Goal: Information Seeking & Learning: Check status

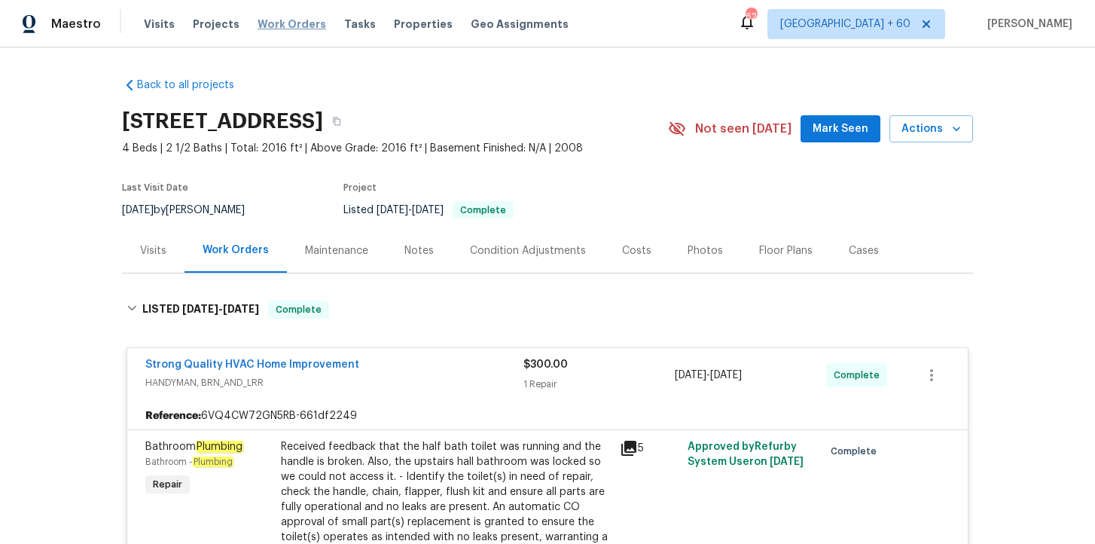
scroll to position [2474, 0]
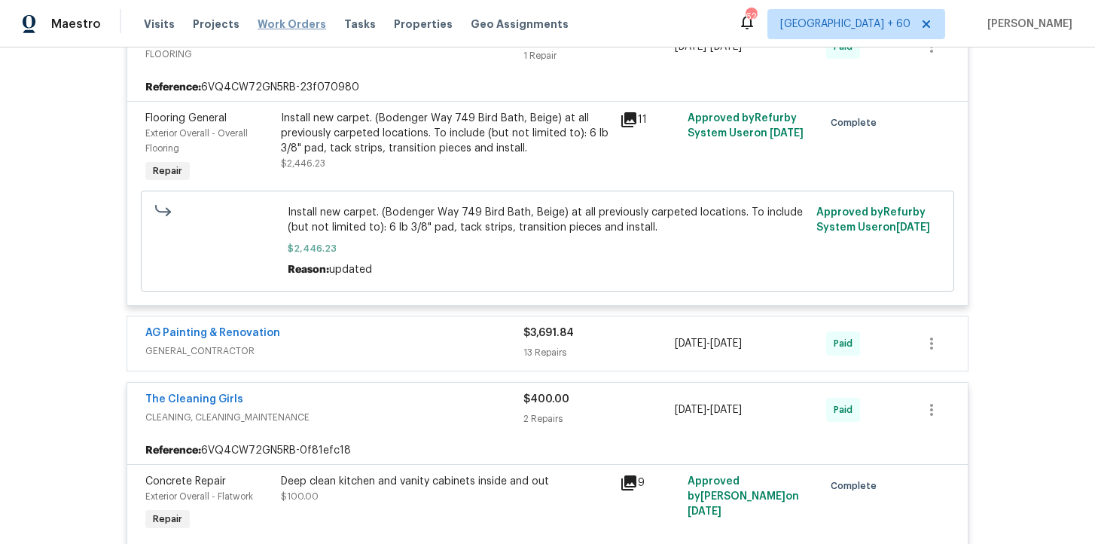
click at [298, 27] on span "Work Orders" at bounding box center [291, 24] width 69 height 15
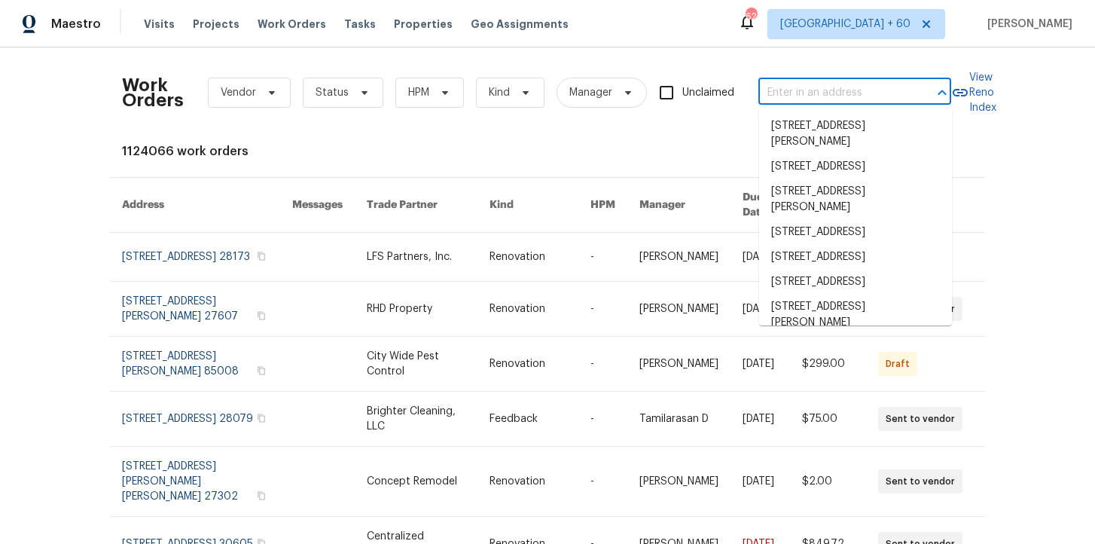
click at [821, 93] on input "text" at bounding box center [833, 92] width 151 height 23
paste input "1592 S [STREET_ADDRESS]"
type input "1592 S [STREET_ADDRESS]"
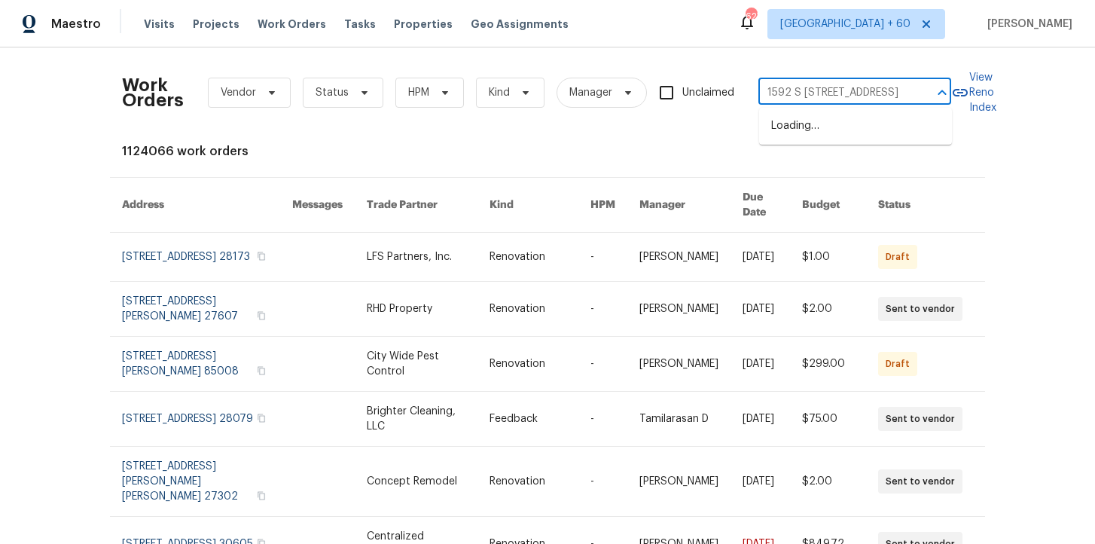
scroll to position [0, 47]
click at [823, 128] on li "1592 S [STREET_ADDRESS]" at bounding box center [855, 126] width 193 height 25
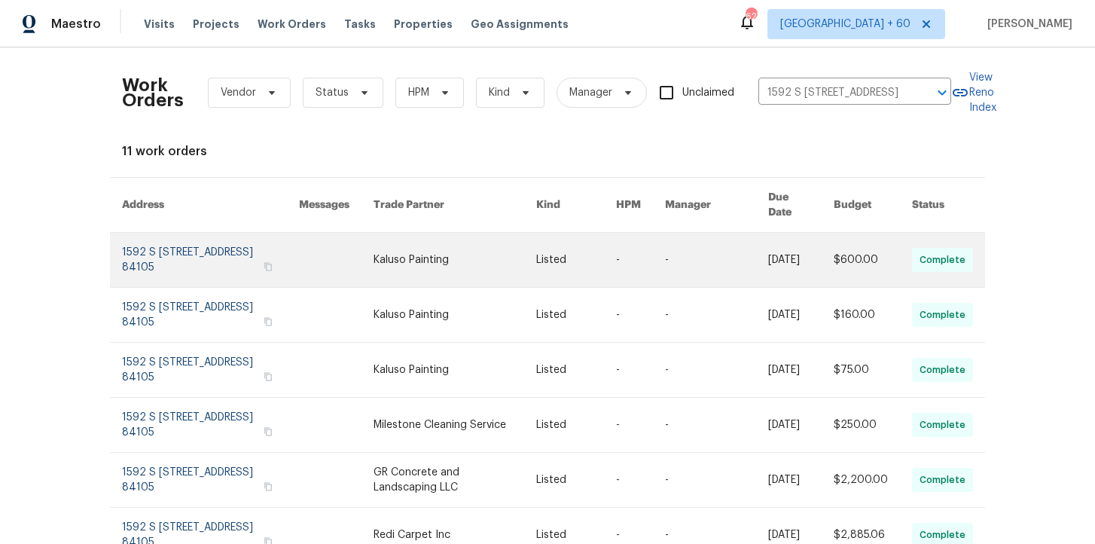
click at [192, 233] on link at bounding box center [210, 260] width 177 height 54
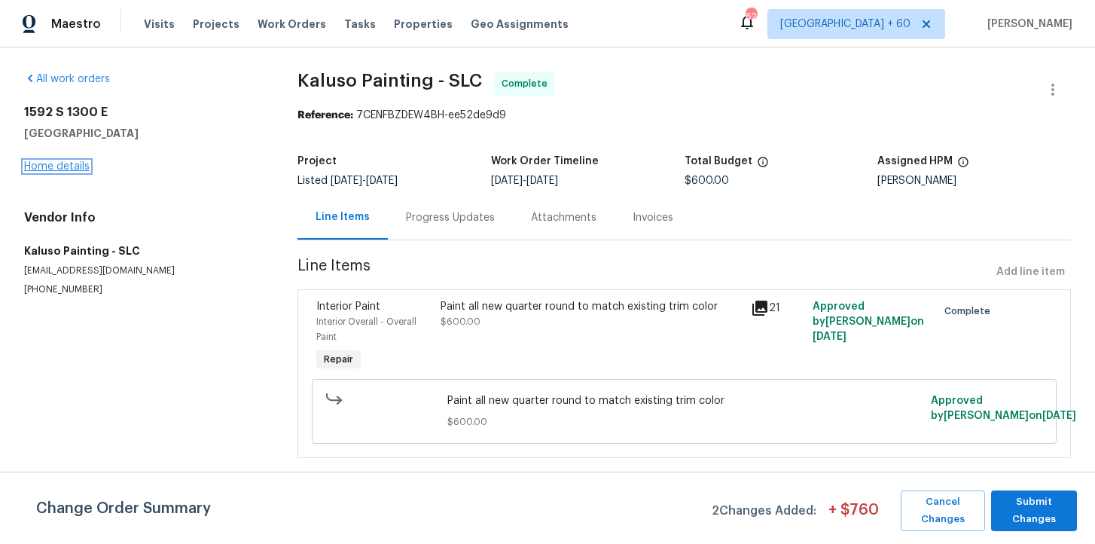
click at [68, 163] on link "Home details" at bounding box center [56, 166] width 65 height 11
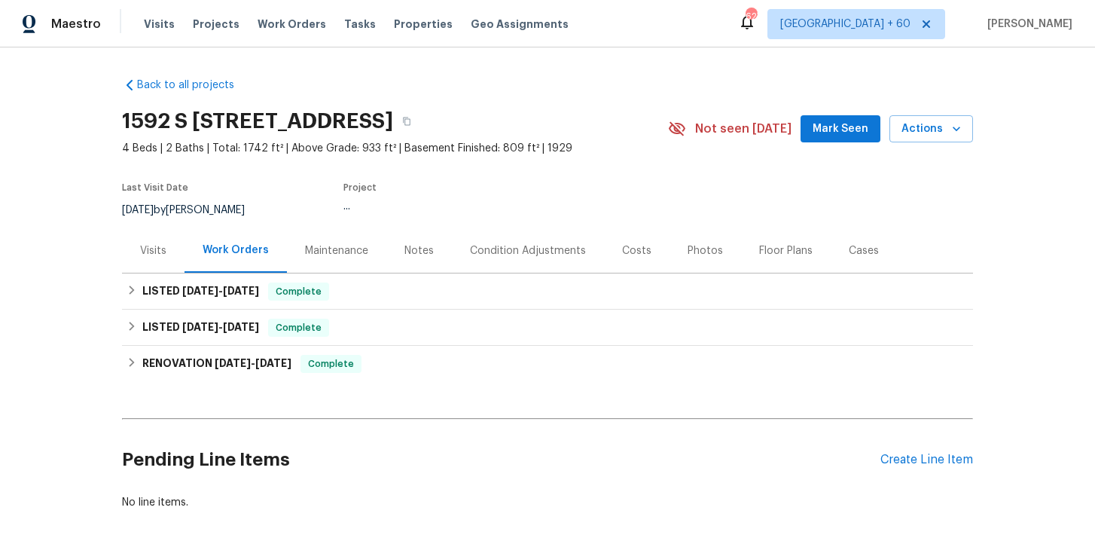
scroll to position [35, 0]
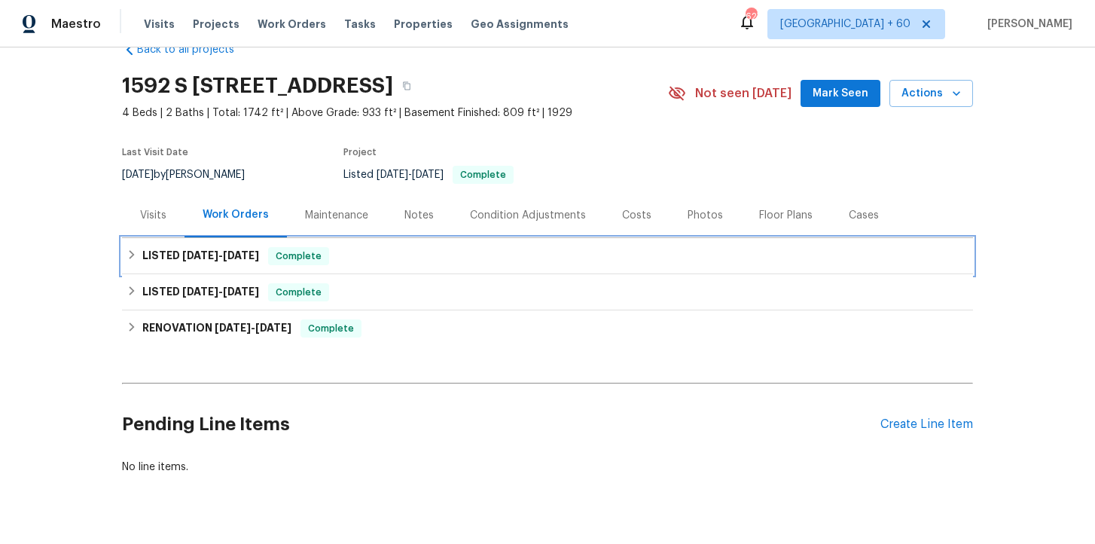
click at [375, 270] on div "LISTED [DATE] - [DATE] Complete" at bounding box center [547, 256] width 851 height 36
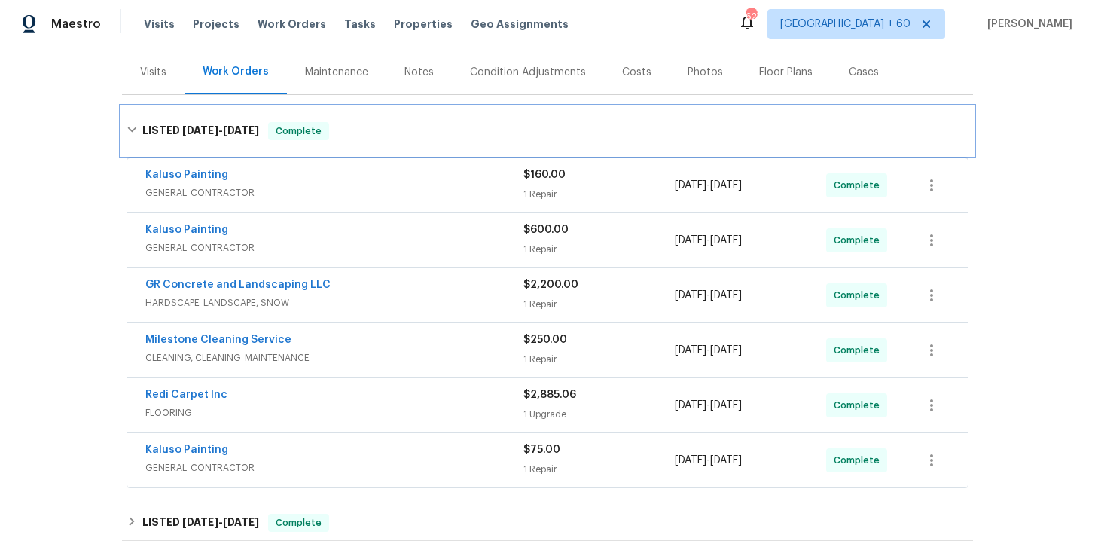
scroll to position [269, 0]
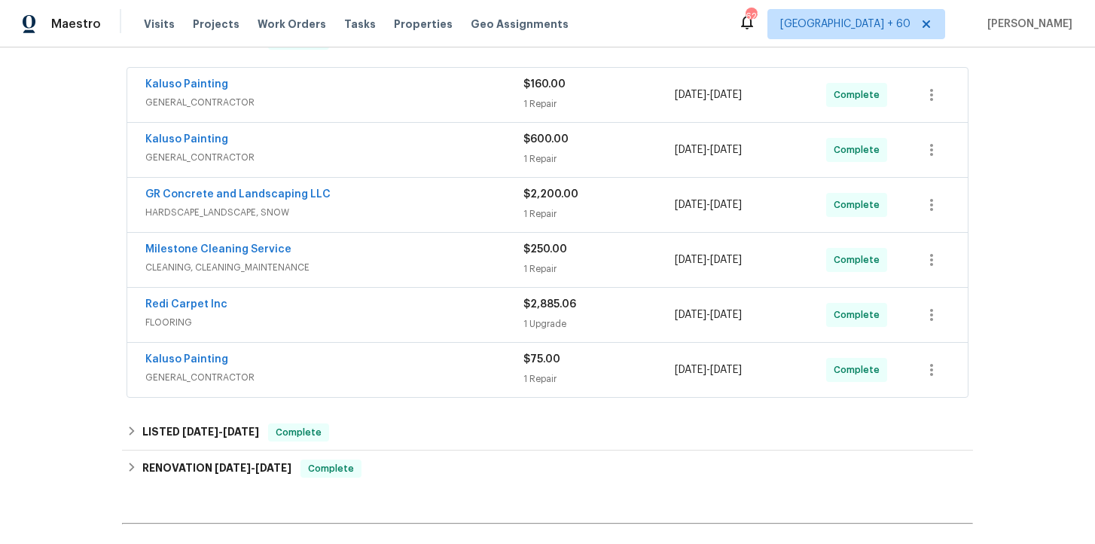
click at [379, 379] on span "GENERAL_CONTRACTOR" at bounding box center [334, 377] width 378 height 15
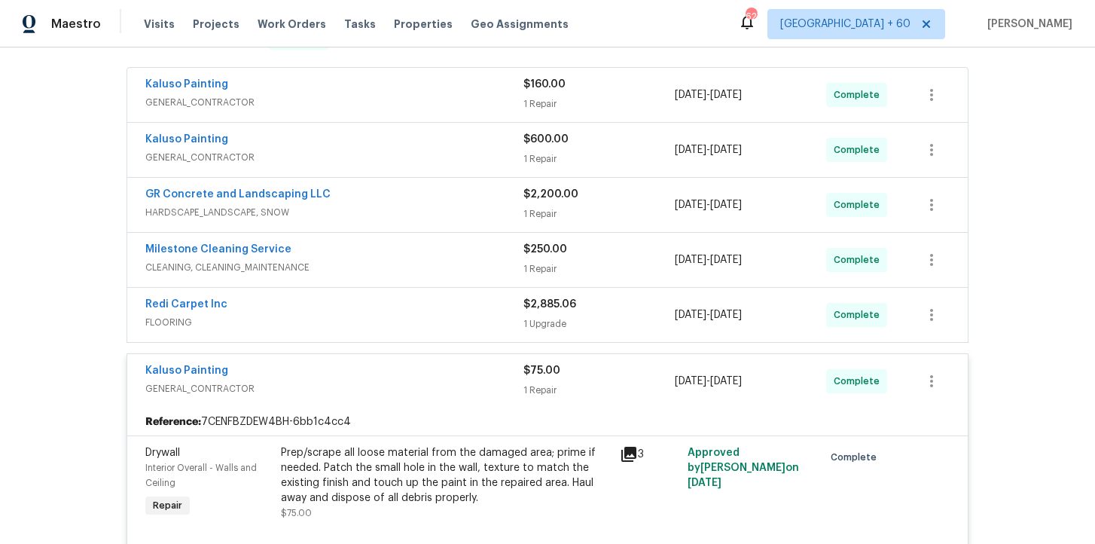
click at [353, 326] on span "FLOORING" at bounding box center [334, 322] width 378 height 15
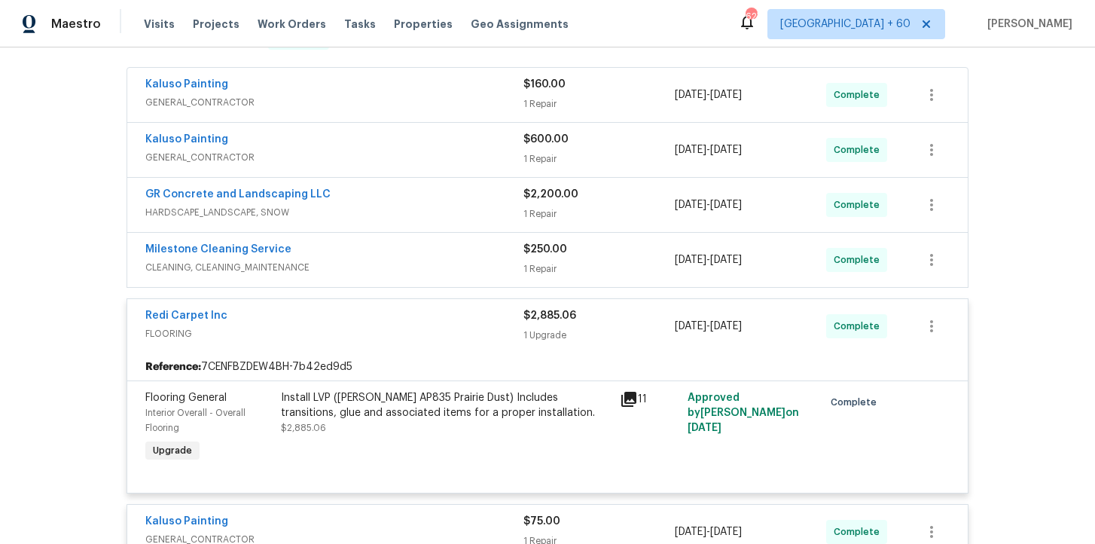
click at [409, 258] on div "Milestone Cleaning Service" at bounding box center [334, 251] width 378 height 18
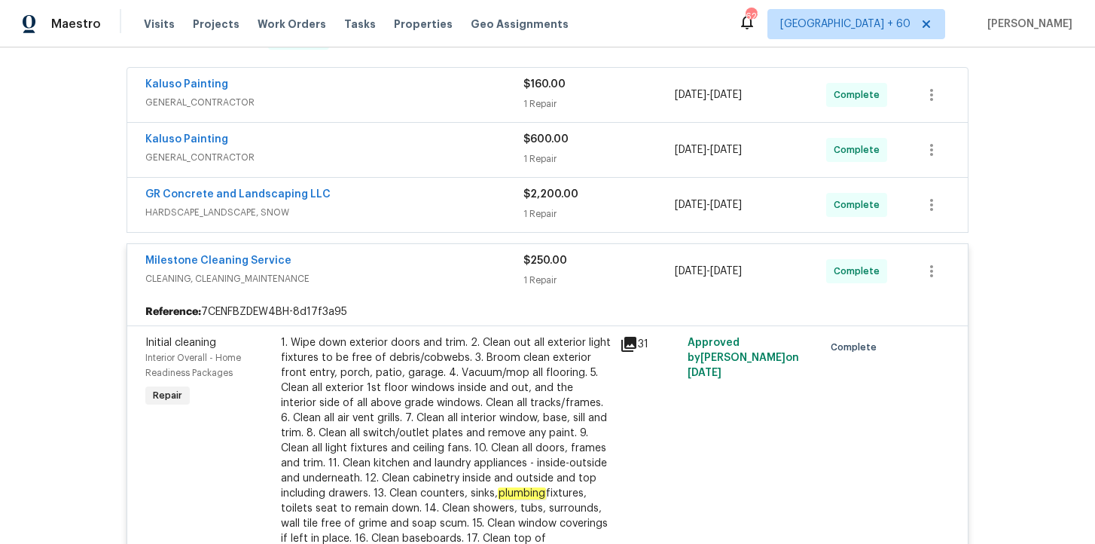
click at [397, 205] on span "HARDSCAPE_LANDSCAPE, SNOW" at bounding box center [334, 212] width 378 height 15
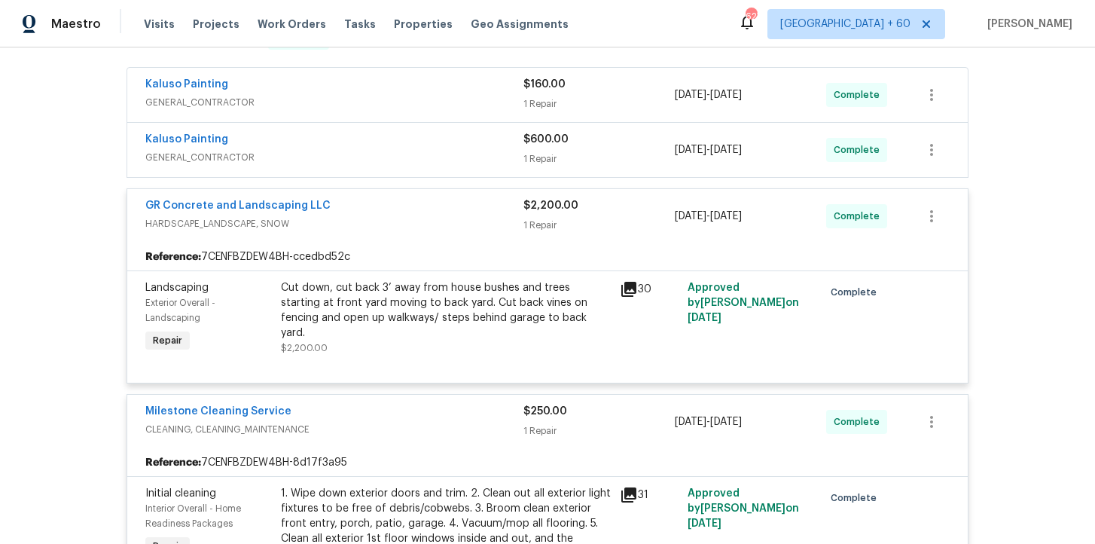
click at [394, 145] on div "Kaluso Painting" at bounding box center [334, 141] width 378 height 18
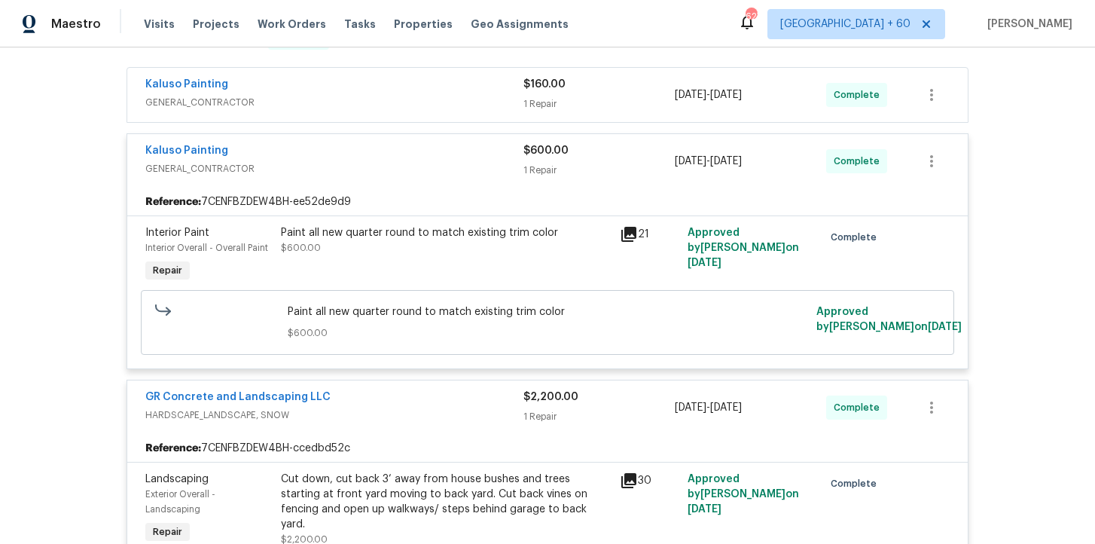
click at [393, 95] on span "GENERAL_CONTRACTOR" at bounding box center [334, 102] width 378 height 15
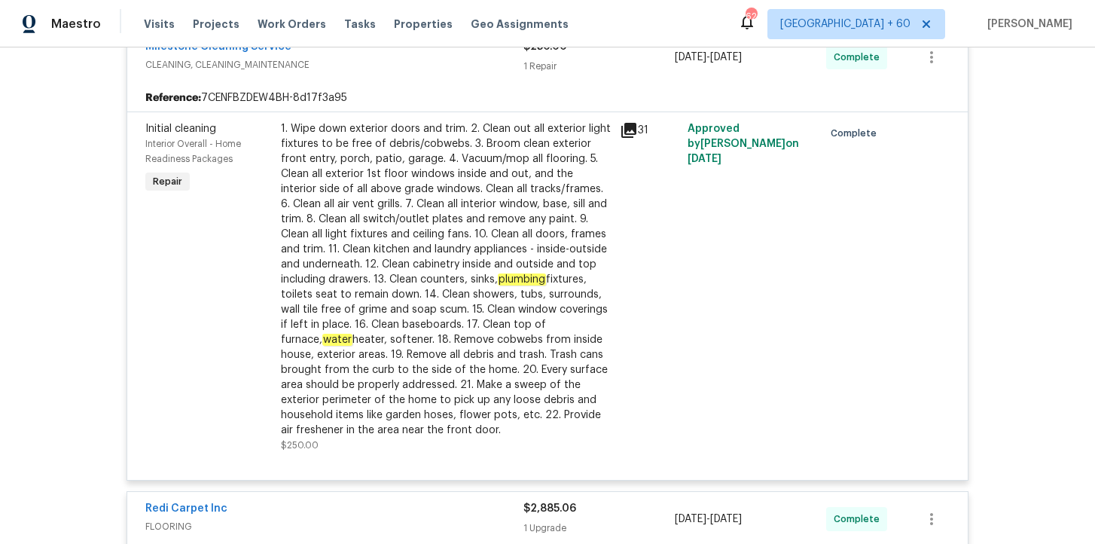
scroll to position [1302, 0]
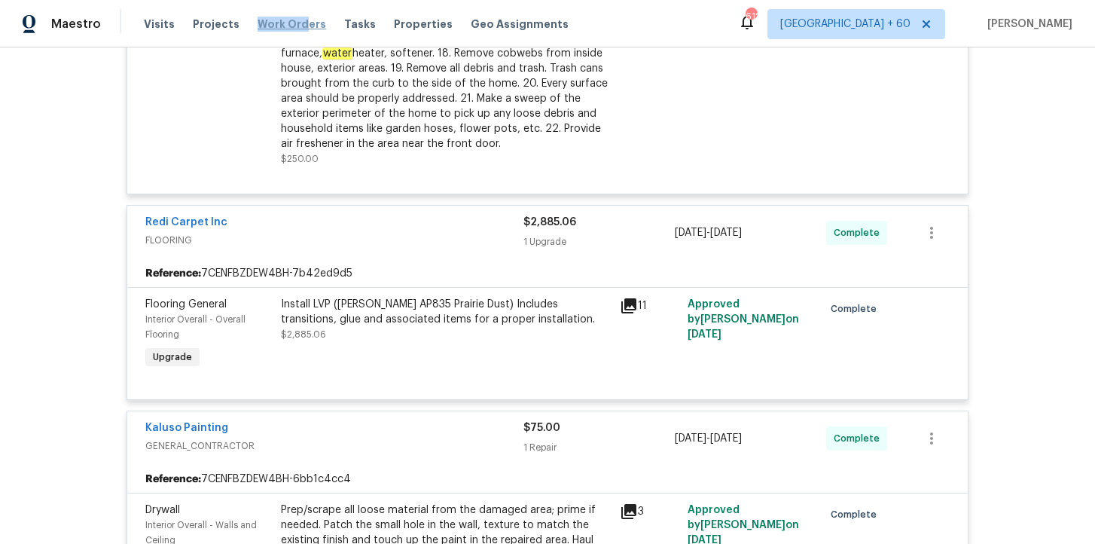
click at [295, 17] on span "Work Orders" at bounding box center [291, 24] width 69 height 15
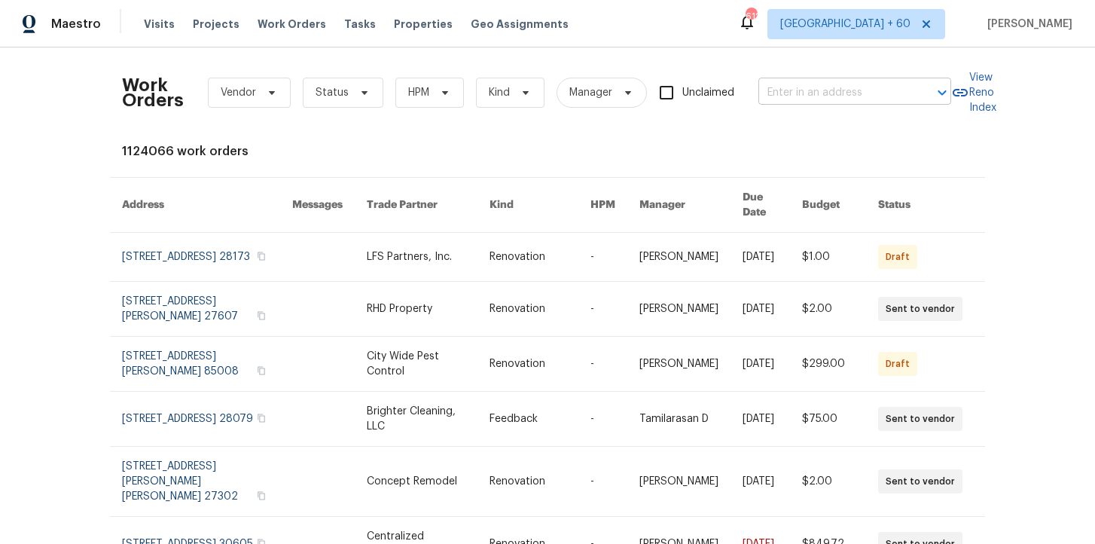
click at [791, 90] on input "text" at bounding box center [833, 92] width 151 height 23
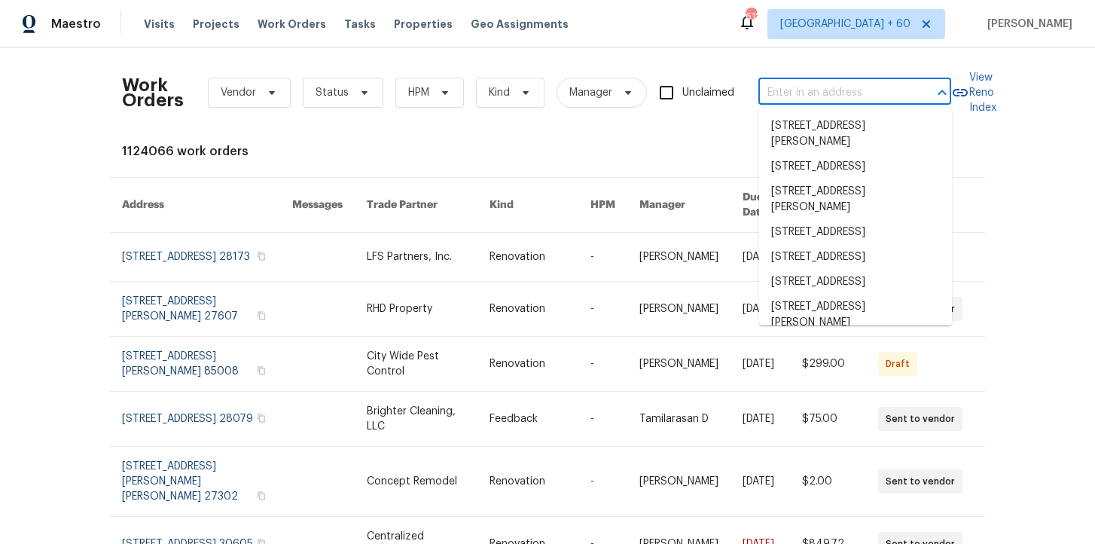
paste input "[STREET_ADDRESS]"
type input "[STREET_ADDRESS]"
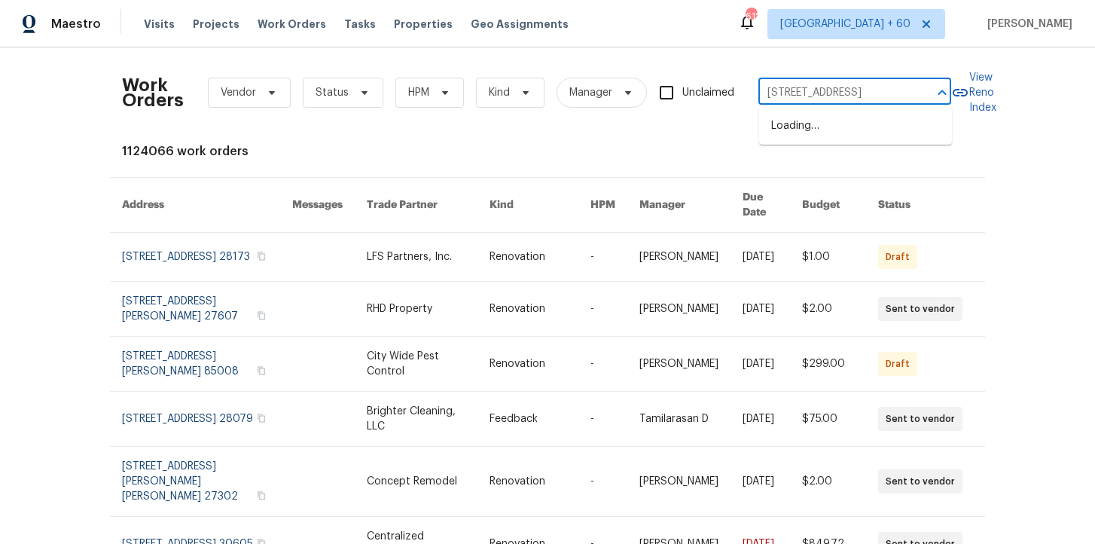
scroll to position [0, 12]
click at [808, 132] on li "[STREET_ADDRESS]" at bounding box center [855, 126] width 193 height 25
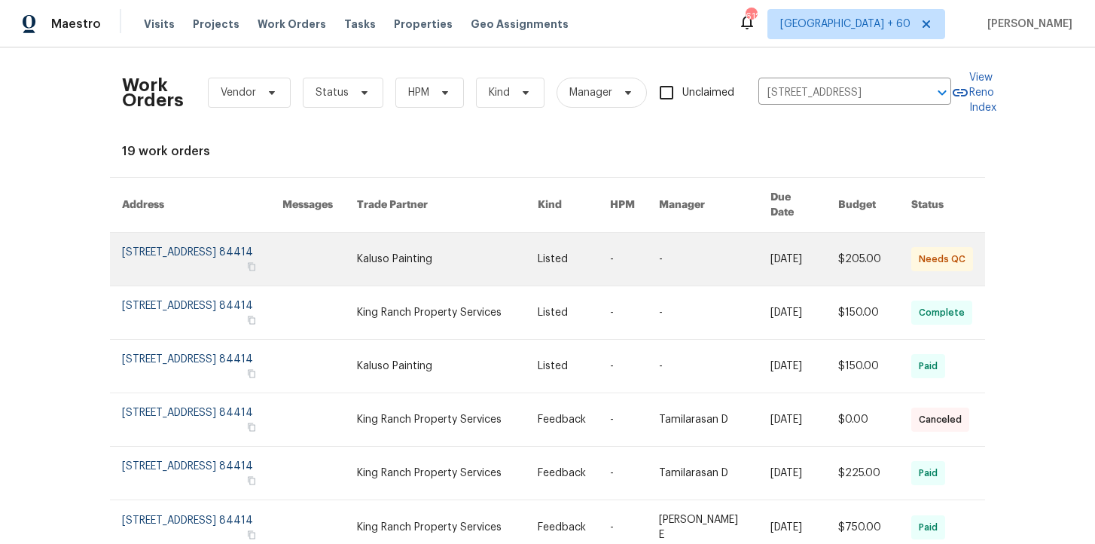
click at [172, 257] on link at bounding box center [202, 259] width 160 height 53
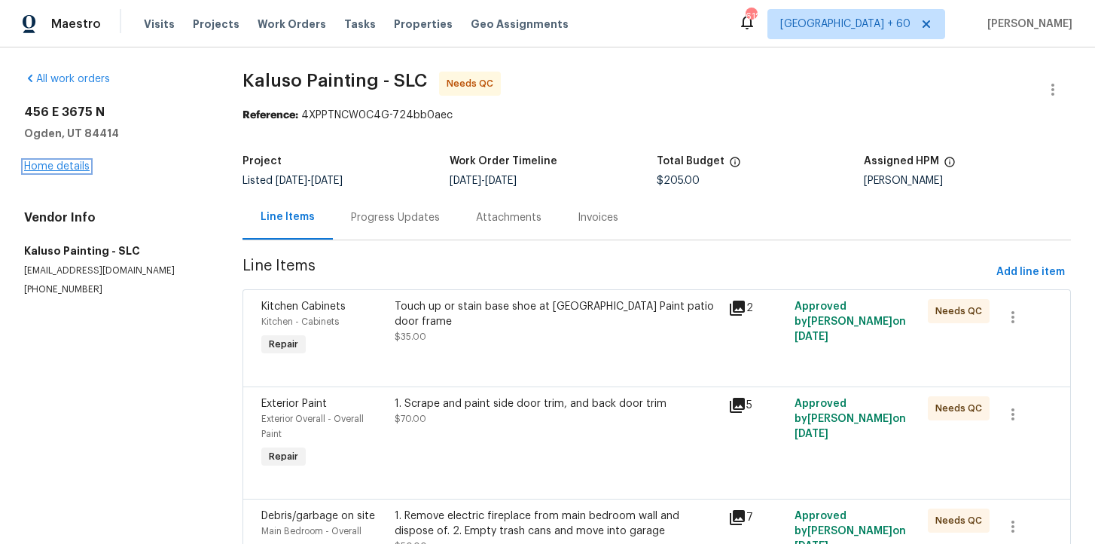
click at [72, 167] on link "Home details" at bounding box center [56, 166] width 65 height 11
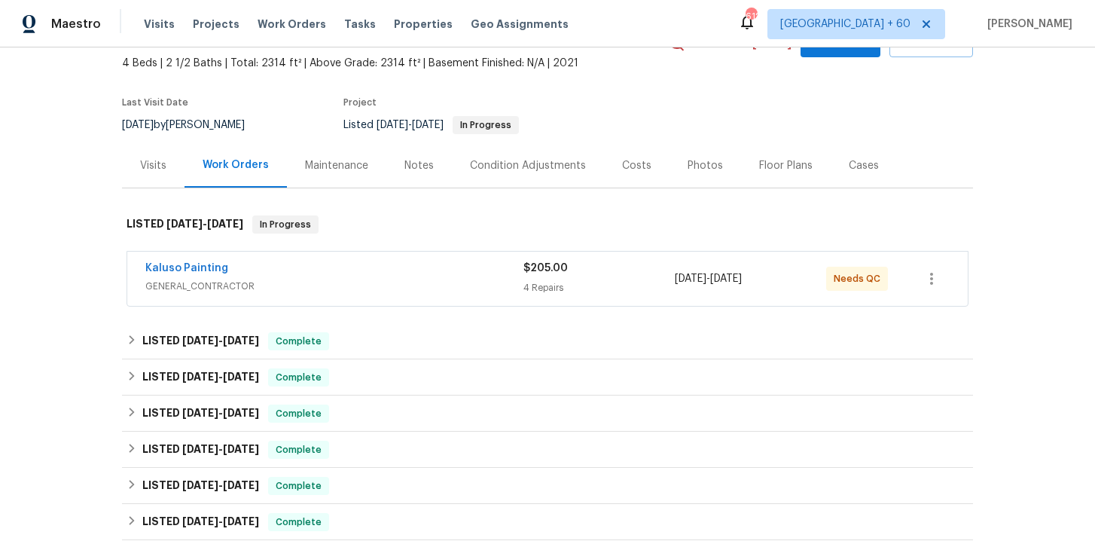
scroll to position [82, 0]
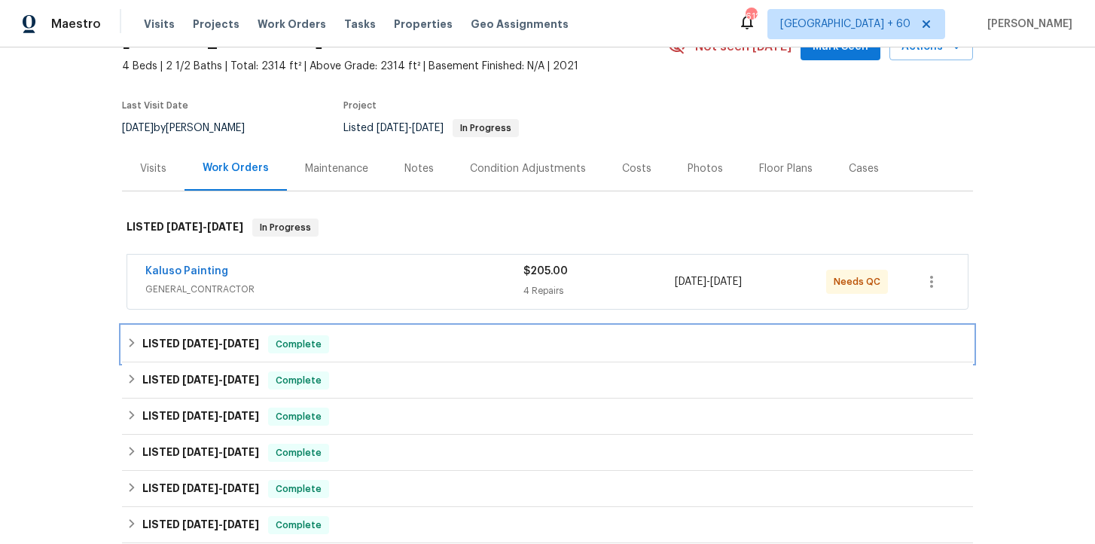
click at [332, 331] on div "LISTED [DATE] - [DATE] Complete" at bounding box center [547, 344] width 851 height 36
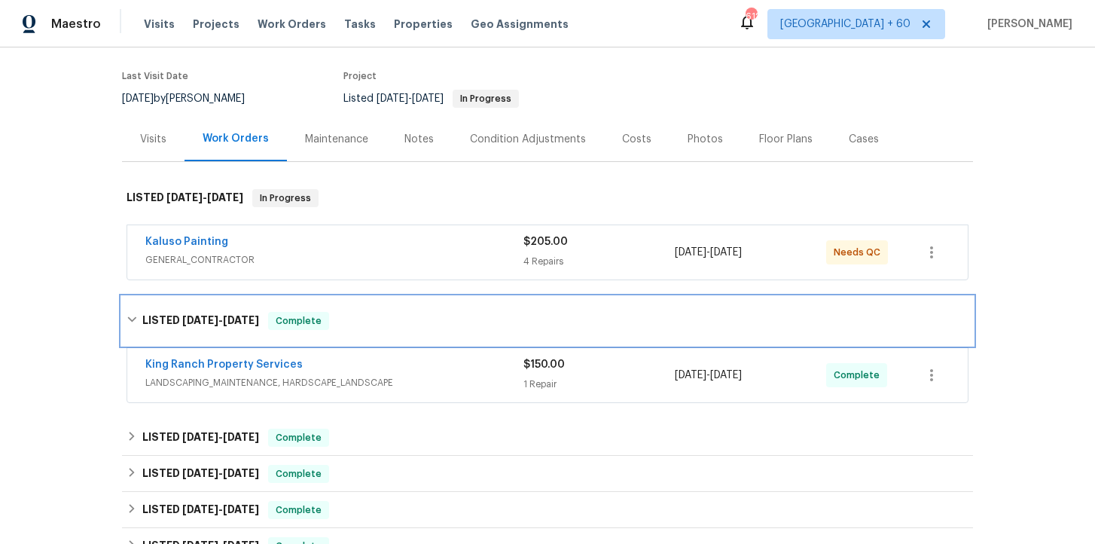
scroll to position [120, 0]
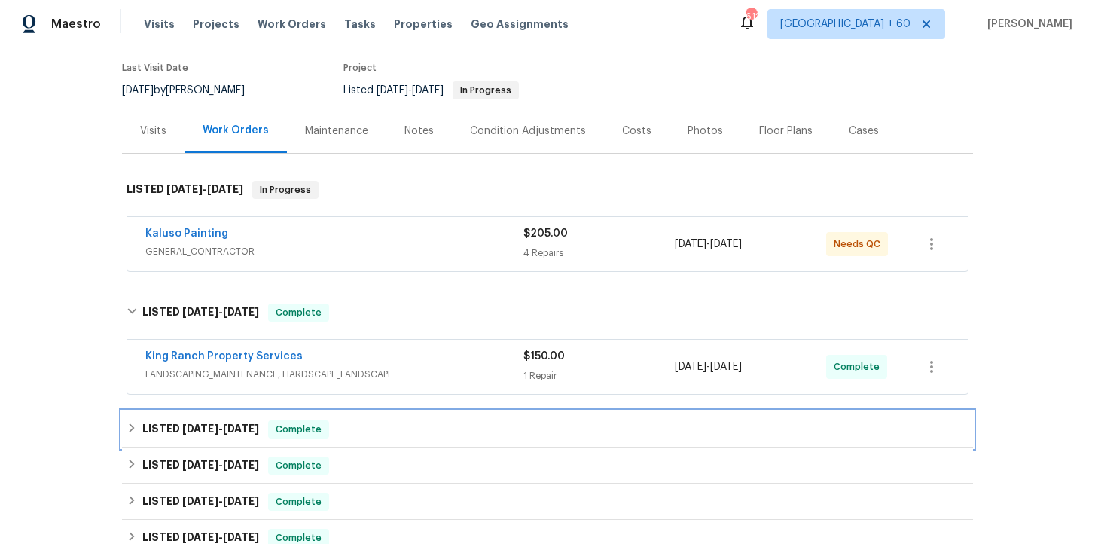
click at [366, 422] on div "LISTED [DATE] - [DATE] Complete" at bounding box center [547, 429] width 842 height 18
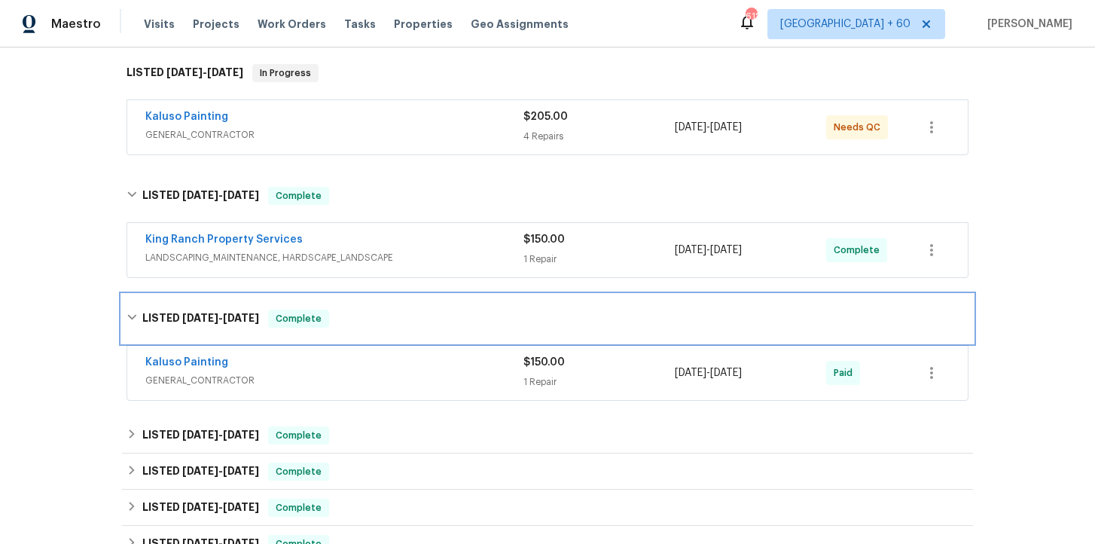
scroll to position [364, 0]
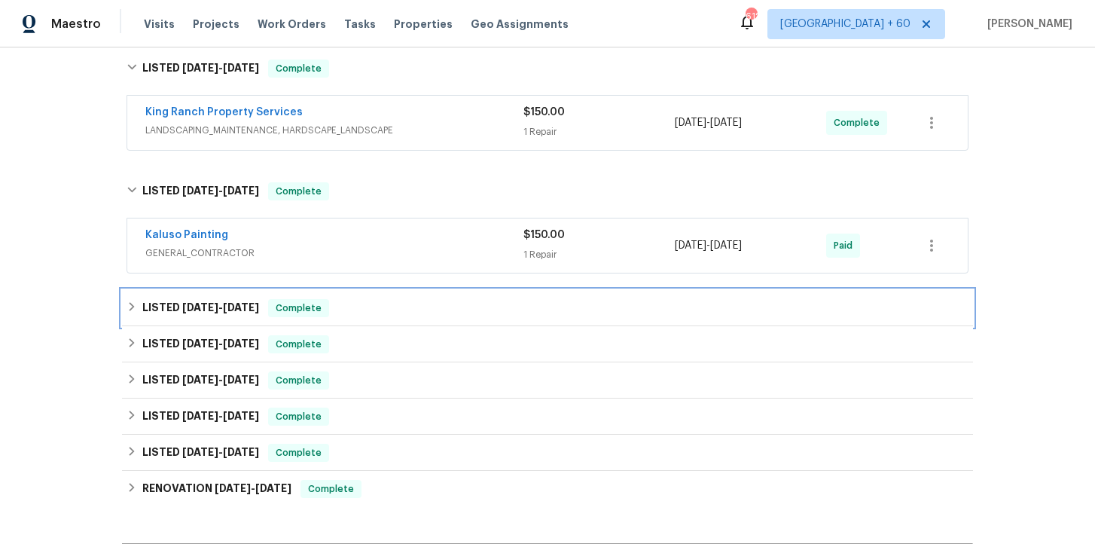
click at [389, 308] on div "LISTED [DATE] - [DATE] Complete" at bounding box center [547, 308] width 842 height 18
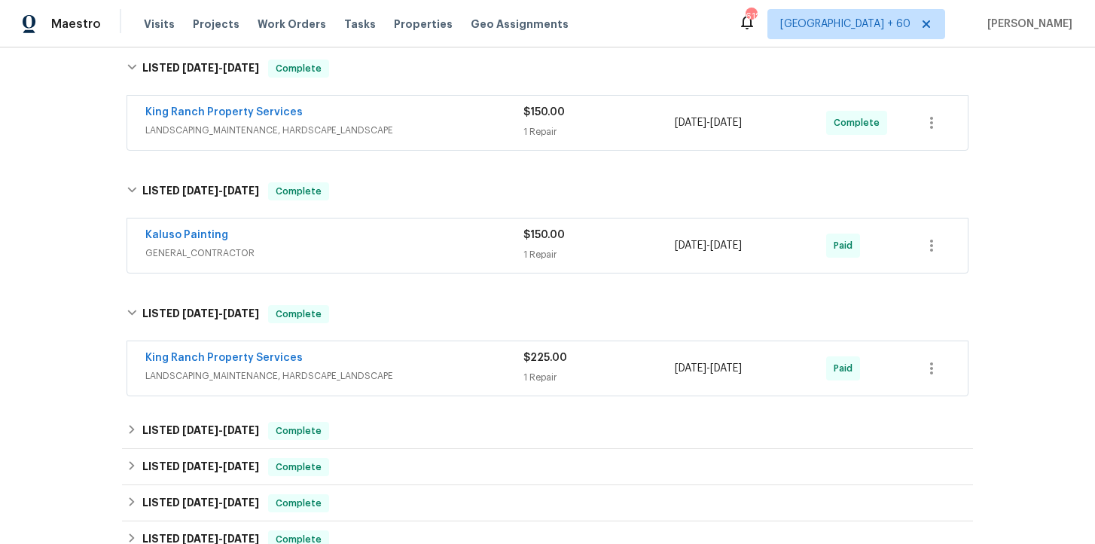
click at [407, 364] on div "King Ranch Property Services" at bounding box center [334, 359] width 378 height 18
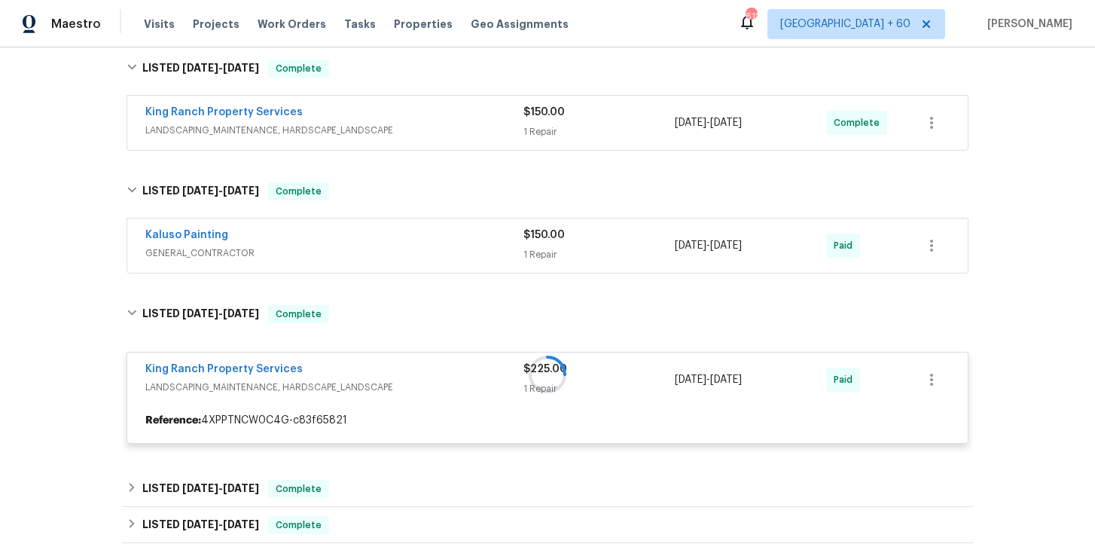
click at [376, 246] on span "GENERAL_CONTRACTOR" at bounding box center [334, 252] width 378 height 15
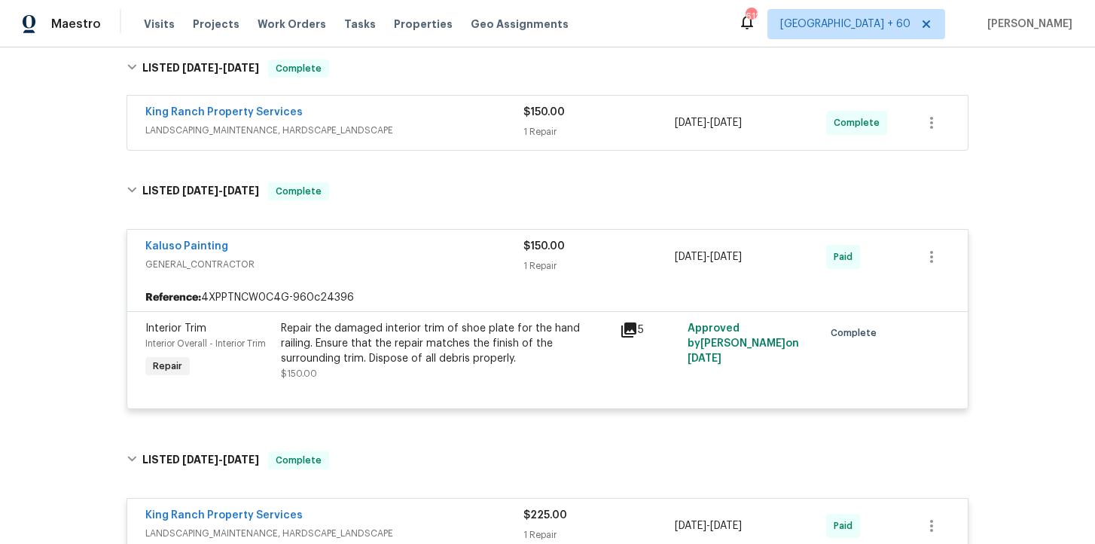
click at [434, 120] on div "King Ranch Property Services" at bounding box center [334, 114] width 378 height 18
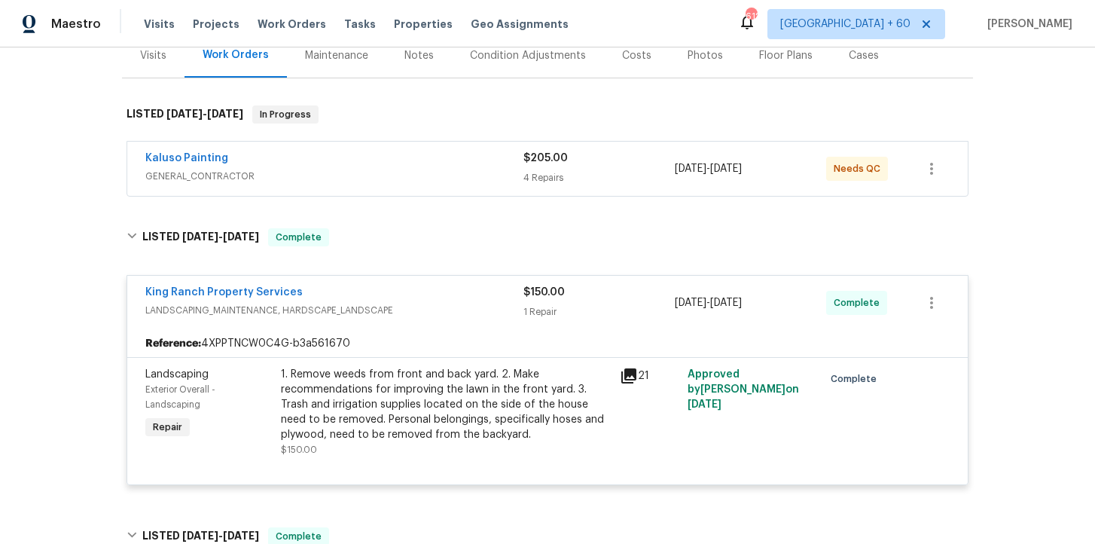
scroll to position [178, 0]
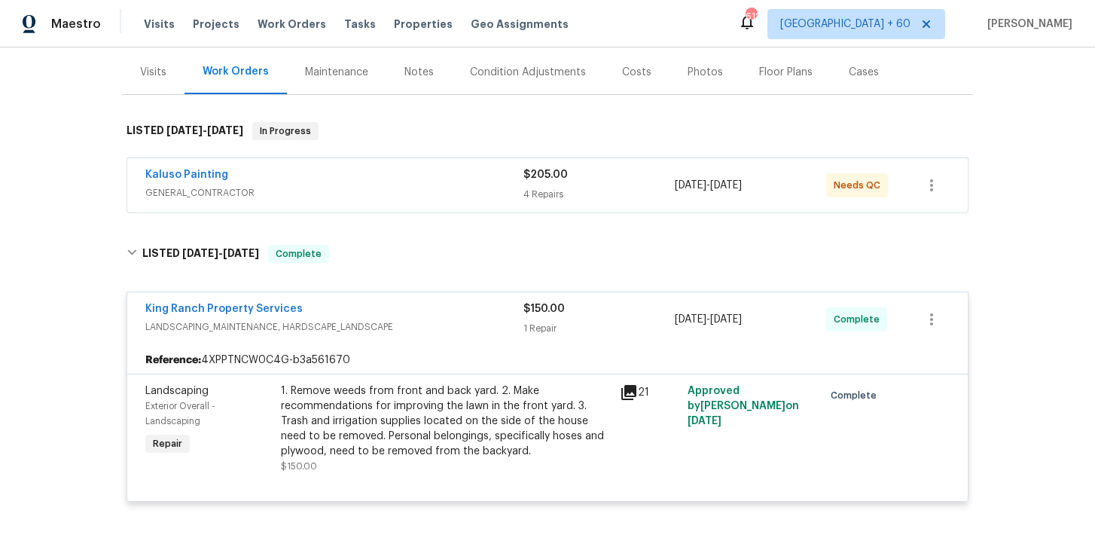
click at [428, 186] on span "GENERAL_CONTRACTOR" at bounding box center [334, 192] width 378 height 15
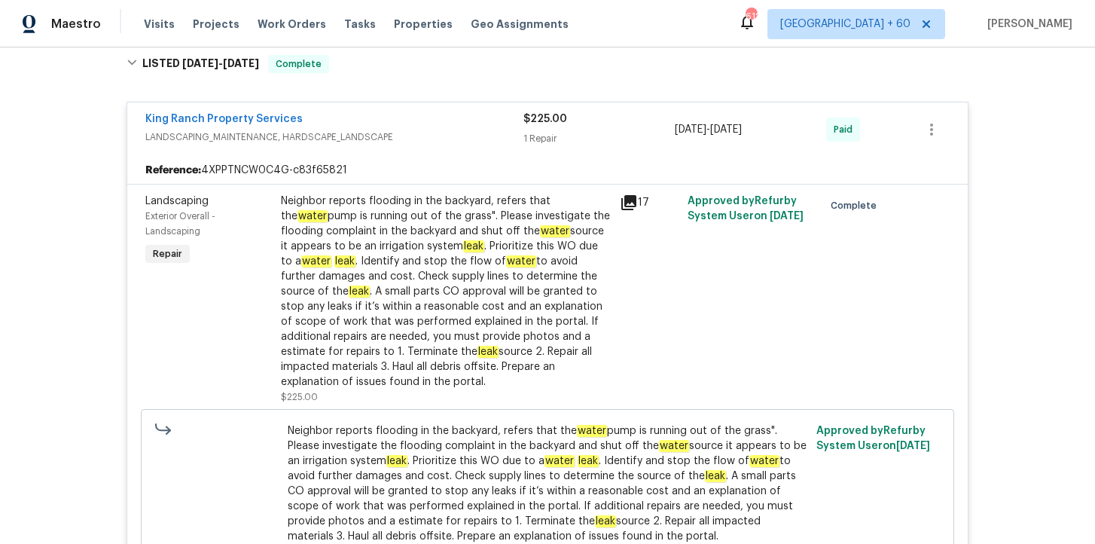
scroll to position [1376, 0]
